Goal: Navigation & Orientation: Find specific page/section

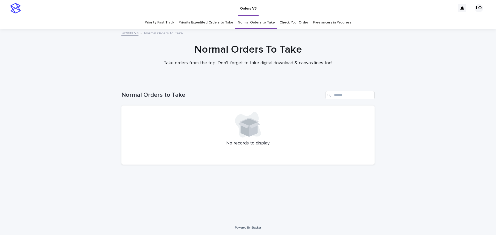
click at [290, 21] on link "Check Your Order" at bounding box center [294, 23] width 29 height 12
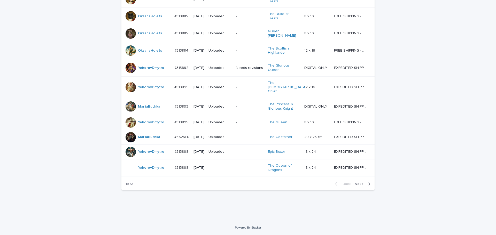
scroll to position [454, 0]
click at [359, 185] on span "Next" at bounding box center [360, 184] width 11 height 4
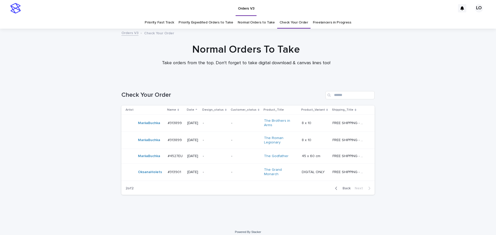
click at [251, 26] on link "Normal Orders to Take" at bounding box center [256, 23] width 37 height 12
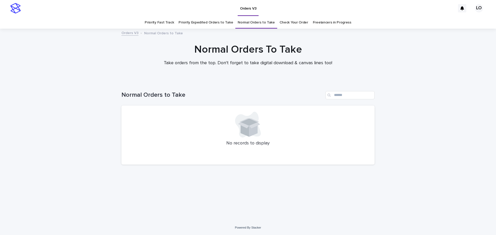
click at [207, 23] on link "Priority Expedited Orders to Take" at bounding box center [206, 23] width 55 height 12
click at [254, 21] on link "Normal Orders to Take" at bounding box center [256, 23] width 37 height 12
click at [174, 24] on link "Priority Fast Track" at bounding box center [159, 23] width 29 height 12
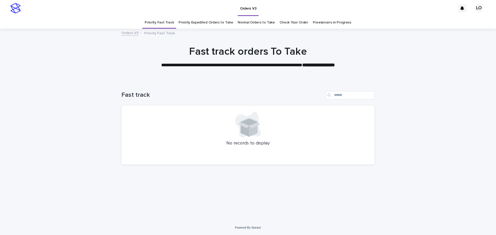
click at [200, 23] on link "Priority Expedited Orders to Take" at bounding box center [206, 23] width 55 height 12
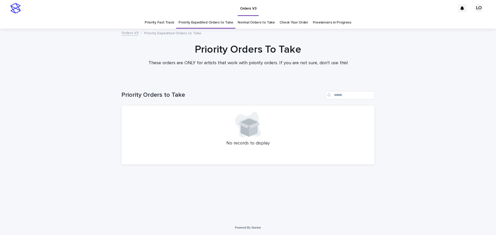
click at [261, 22] on link "Normal Orders to Take" at bounding box center [256, 23] width 37 height 12
